Goal: Task Accomplishment & Management: Manage account settings

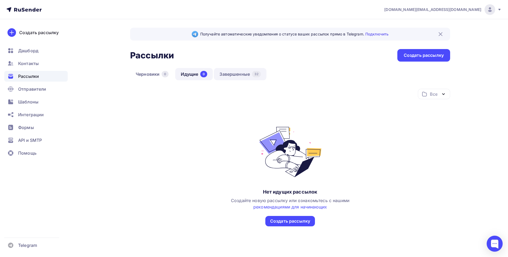
click at [222, 75] on link "Завершенные 32" at bounding box center [240, 74] width 53 height 12
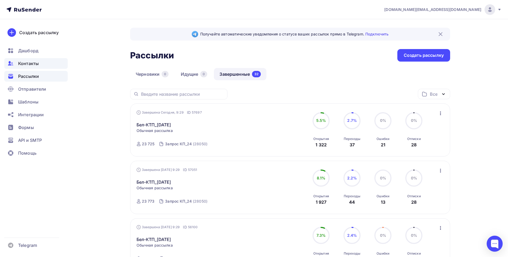
drag, startPoint x: 27, startPoint y: 63, endPoint x: 30, endPoint y: 63, distance: 2.9
click at [27, 63] on span "Контакты" at bounding box center [28, 63] width 21 height 6
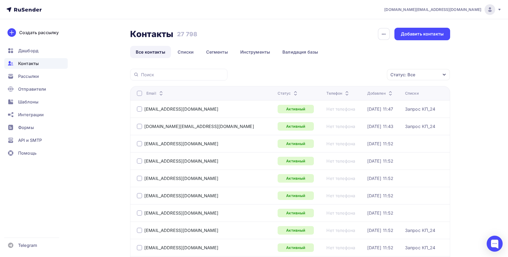
click at [421, 76] on div "Статус: Все" at bounding box center [418, 74] width 63 height 11
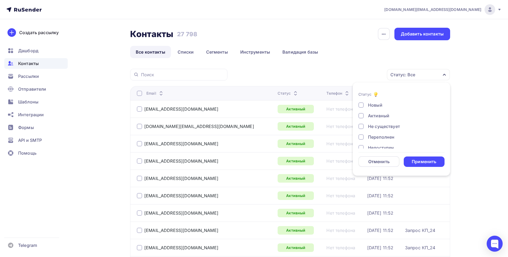
click at [368, 125] on div "Не существует" at bounding box center [398, 126] width 80 height 6
click at [368, 137] on div "Переполнен" at bounding box center [381, 137] width 26 height 6
click at [374, 112] on div "Недоступен" at bounding box center [381, 109] width 26 height 6
click at [375, 119] on div "Отписан" at bounding box center [377, 119] width 18 height 6
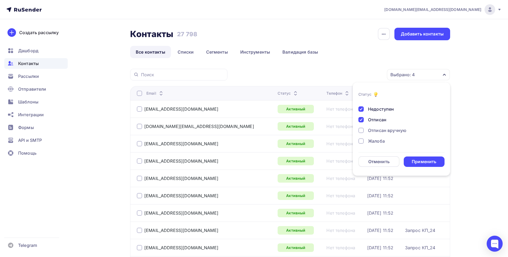
click at [376, 133] on div "Отписан вручную" at bounding box center [387, 130] width 38 height 6
click at [373, 144] on div "Жалоба" at bounding box center [376, 141] width 17 height 6
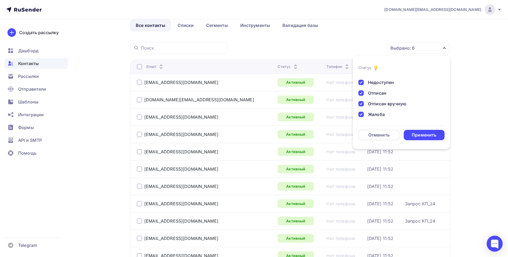
click at [421, 134] on div "Применить" at bounding box center [424, 135] width 25 height 6
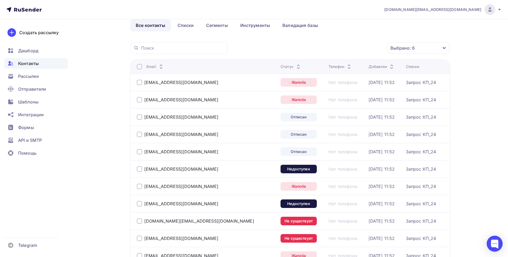
click at [139, 67] on div at bounding box center [139, 66] width 5 height 5
click at [365, 50] on div "Действие" at bounding box center [347, 48] width 70 height 10
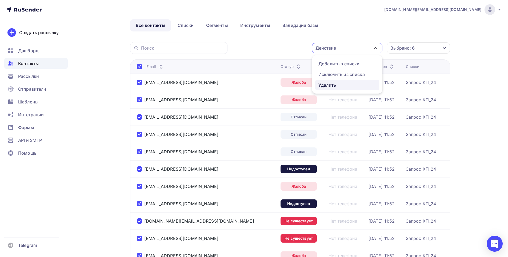
click at [345, 86] on div "Удалить" at bounding box center [347, 85] width 58 height 6
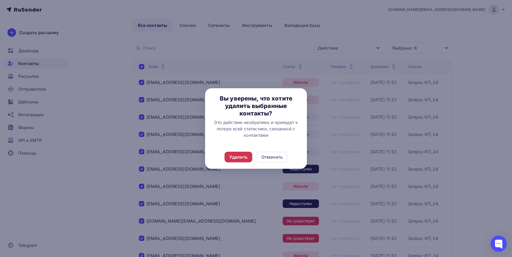
click at [235, 154] on div "Удалить" at bounding box center [238, 157] width 18 height 6
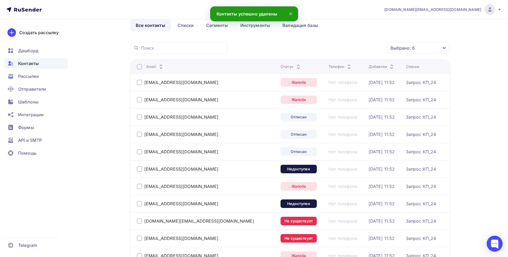
click at [139, 68] on div at bounding box center [139, 66] width 5 height 5
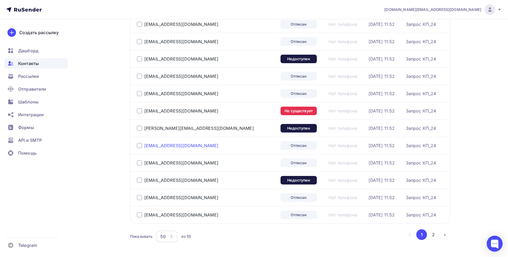
scroll to position [764, 0]
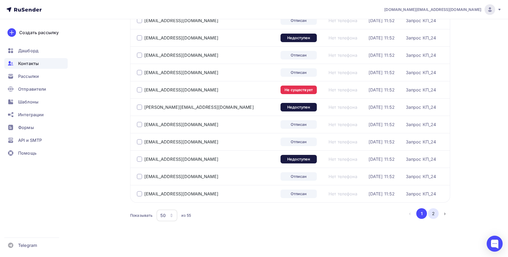
click at [434, 214] on button "2" at bounding box center [433, 213] width 11 height 11
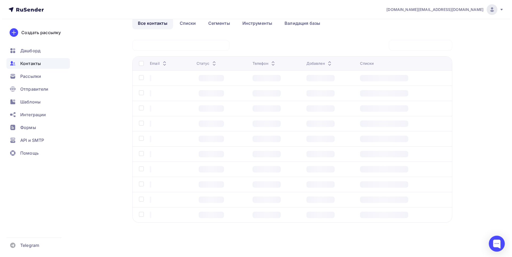
scroll to position [0, 0]
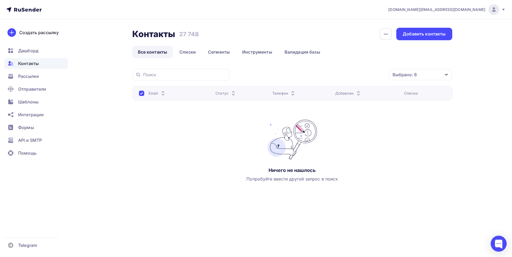
click at [405, 79] on div "Выбрано: 6" at bounding box center [420, 74] width 63 height 11
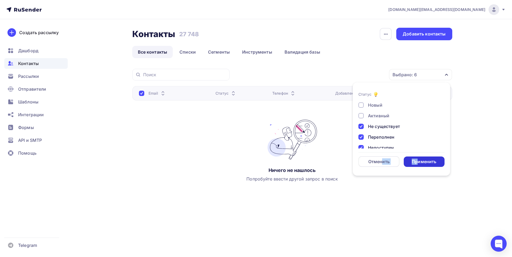
drag, startPoint x: 382, startPoint y: 163, endPoint x: 416, endPoint y: 164, distance: 34.7
click at [416, 164] on div "Отменить Применить" at bounding box center [401, 161] width 86 height 11
click at [417, 160] on div "Применить" at bounding box center [424, 162] width 25 height 6
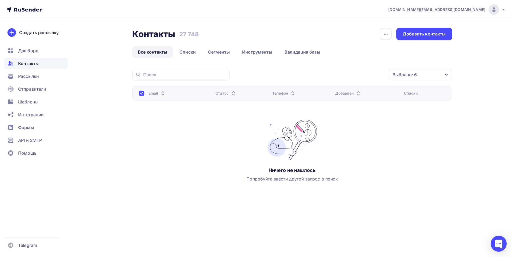
click at [142, 92] on div at bounding box center [141, 93] width 5 height 5
click at [408, 73] on div "Выбрано: 6" at bounding box center [404, 74] width 24 height 6
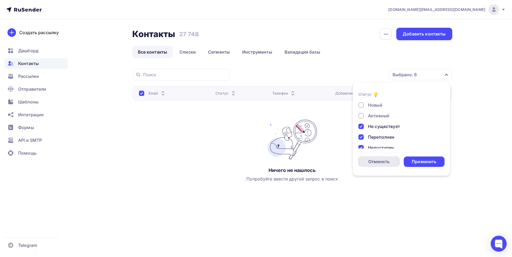
click at [386, 161] on div "Отменить" at bounding box center [378, 161] width 21 height 6
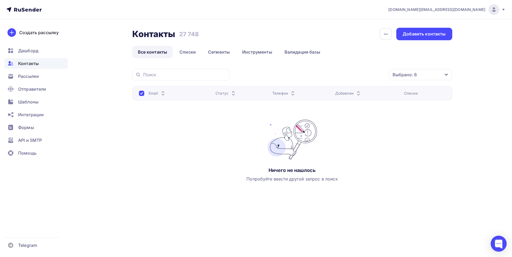
click at [154, 51] on link "Все контакты" at bounding box center [152, 52] width 41 height 12
click at [418, 75] on div "Выбрано: 6" at bounding box center [420, 74] width 63 height 11
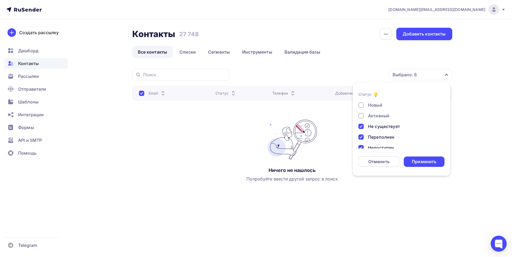
click at [374, 118] on div "Активный" at bounding box center [378, 115] width 21 height 6
click at [373, 117] on div "Активный" at bounding box center [378, 115] width 21 height 6
click at [375, 126] on div "Не существует" at bounding box center [384, 126] width 32 height 6
click at [377, 137] on div "Переполнен" at bounding box center [381, 137] width 26 height 6
click at [378, 144] on div "Новый Активный Не существует Переполнен Недоступен Отписан Отписан вручную [GEO…" at bounding box center [401, 142] width 86 height 81
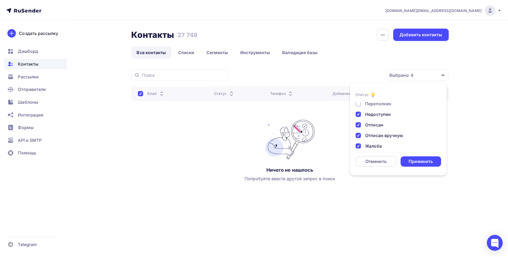
scroll to position [39, 0]
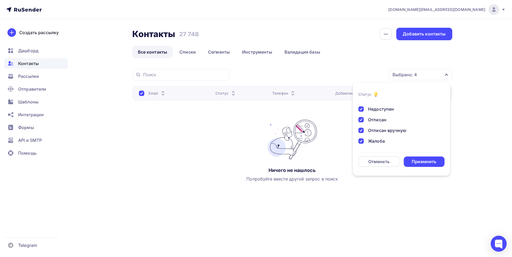
click at [378, 112] on div "Новый Активный Не существует Переполнен Недоступен Отписан Отписан вручную [GEO…" at bounding box center [401, 103] width 86 height 81
click at [378, 118] on div "Отписан" at bounding box center [377, 119] width 18 height 6
click at [373, 109] on div "Недоступен" at bounding box center [381, 109] width 26 height 6
click at [373, 130] on div "Отписан вручную" at bounding box center [387, 130] width 38 height 6
click at [374, 144] on div "Жалоба" at bounding box center [376, 141] width 17 height 6
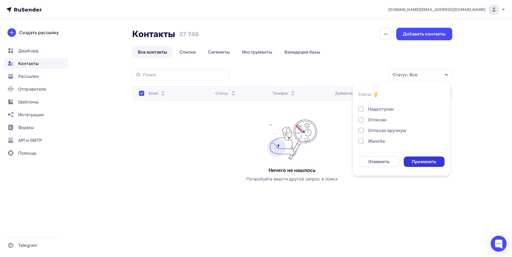
click at [420, 164] on div "Применить" at bounding box center [424, 162] width 25 height 6
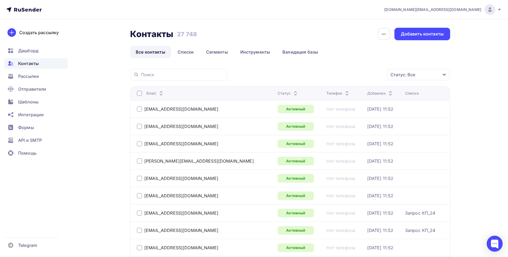
click at [444, 76] on icon "button" at bounding box center [444, 74] width 4 height 4
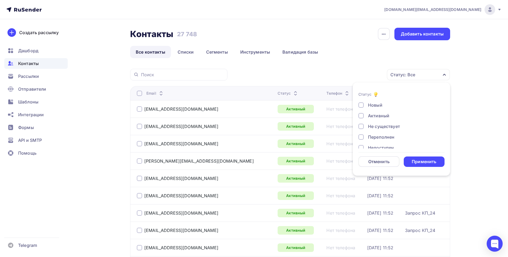
click at [376, 125] on div "Не существует" at bounding box center [384, 126] width 32 height 6
drag, startPoint x: 373, startPoint y: 137, endPoint x: 370, endPoint y: 150, distance: 13.1
click at [371, 140] on div "Новый Активный Не существует Переполнен Недоступен Отписан Отписан вручную [GEO…" at bounding box center [401, 142] width 86 height 81
click at [370, 150] on form "Статус Новый Активный Не существует Переполнен Недоступен Отписан Отписан вручн…" at bounding box center [401, 129] width 86 height 76
drag, startPoint x: 362, startPoint y: 137, endPoint x: 362, endPoint y: 148, distance: 10.7
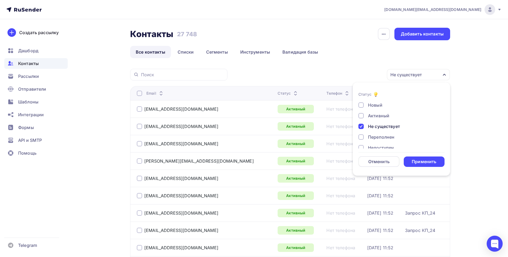
click at [362, 138] on div at bounding box center [360, 136] width 5 height 5
click at [362, 148] on div at bounding box center [360, 147] width 5 height 5
click at [367, 131] on div "Отписан" at bounding box center [398, 131] width 80 height 6
click at [362, 143] on div at bounding box center [360, 142] width 5 height 5
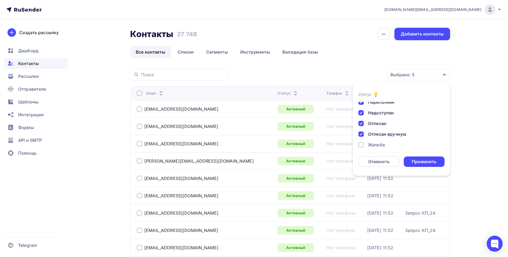
scroll to position [39, 0]
click at [372, 140] on div "Жалоба" at bounding box center [376, 141] width 17 height 6
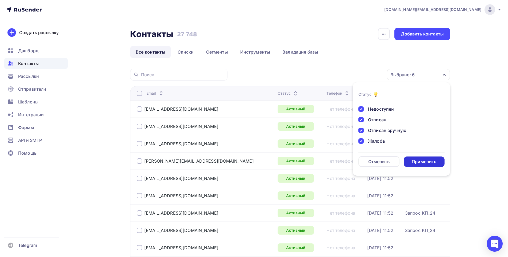
click at [417, 159] on div "Применить" at bounding box center [424, 162] width 25 height 6
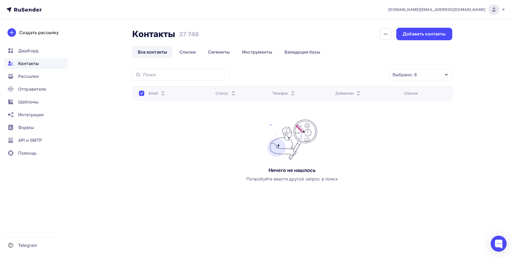
click at [160, 51] on link "Все контакты" at bounding box center [152, 52] width 41 height 12
click at [34, 77] on span "Рассылки" at bounding box center [28, 76] width 21 height 6
